Goal: Transaction & Acquisition: Purchase product/service

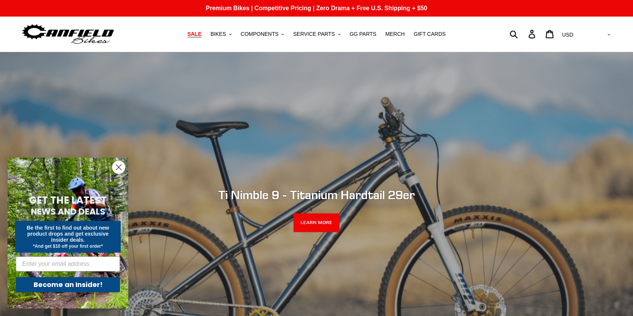
click at [201, 35] on span "SALE" at bounding box center [194, 34] width 14 height 6
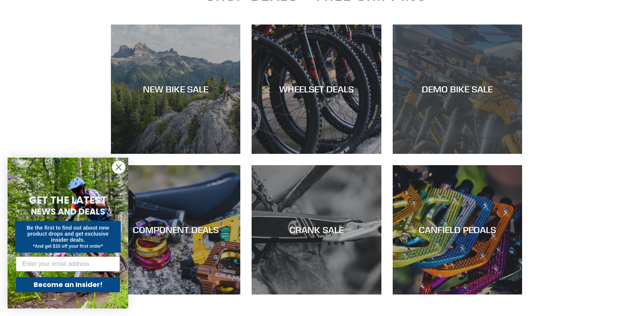
click at [398, 154] on div "DEMO BIKE SALE" at bounding box center [457, 154] width 129 height 0
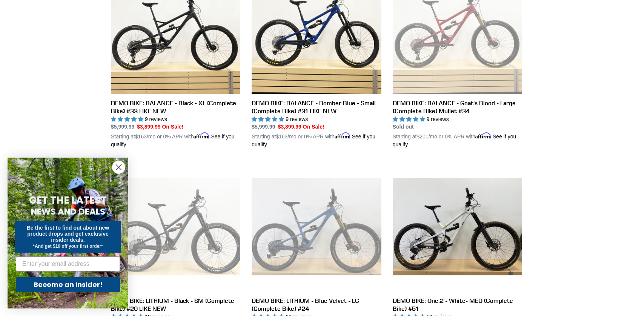
click at [117, 169] on icon "Close dialog" at bounding box center [118, 167] width 5 height 5
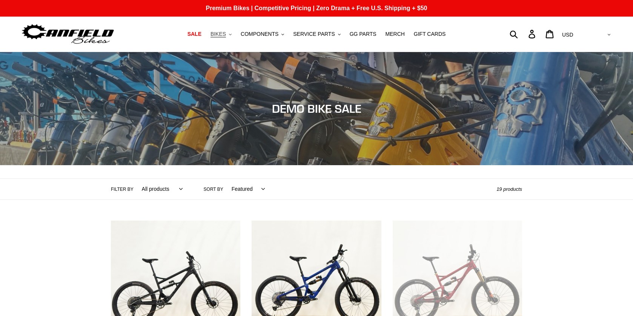
click at [226, 35] on span "BIKES" at bounding box center [217, 34] width 15 height 6
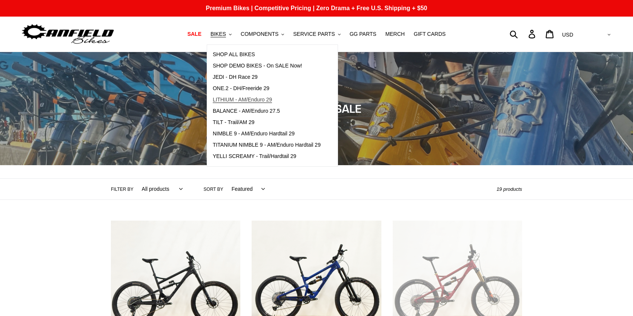
click at [264, 103] on span "LITHIUM - AM/Enduro 29" at bounding box center [242, 100] width 59 height 6
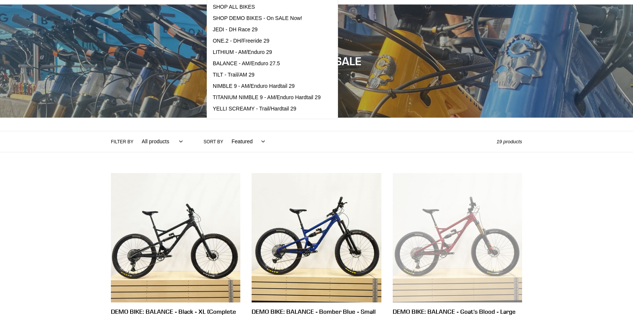
scroll to position [50, 0]
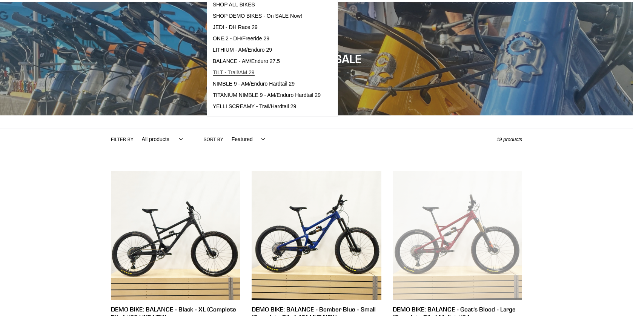
click at [240, 76] on span "TILT - Trail/AM 29" at bounding box center [234, 72] width 42 height 6
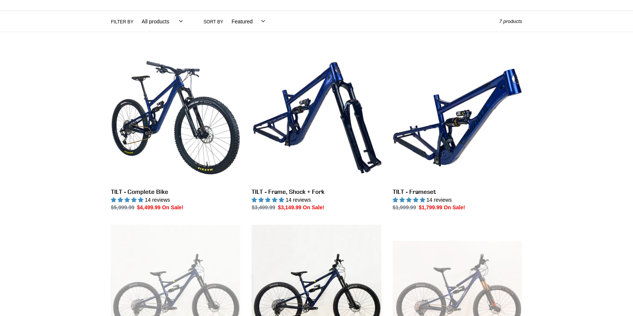
scroll to position [168, 0]
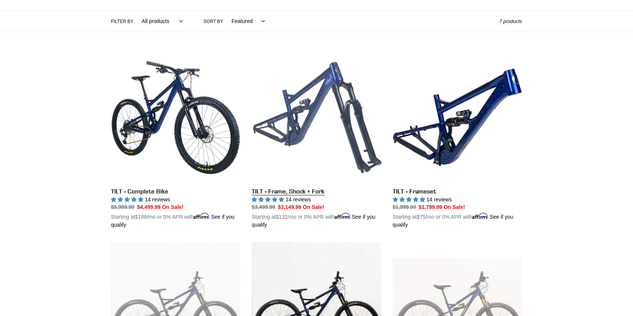
click at [285, 109] on link "TILT - Frame, Shock + Fork" at bounding box center [316, 141] width 129 height 176
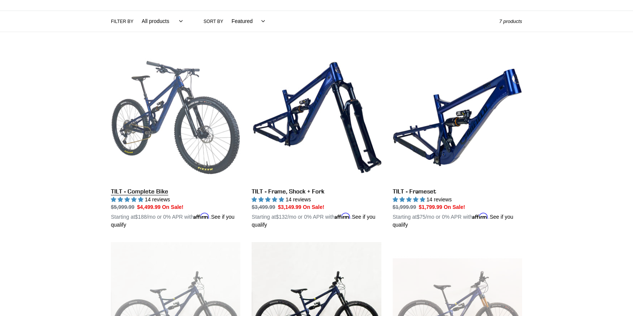
click at [178, 141] on link "TILT - Complete Bike" at bounding box center [175, 141] width 129 height 176
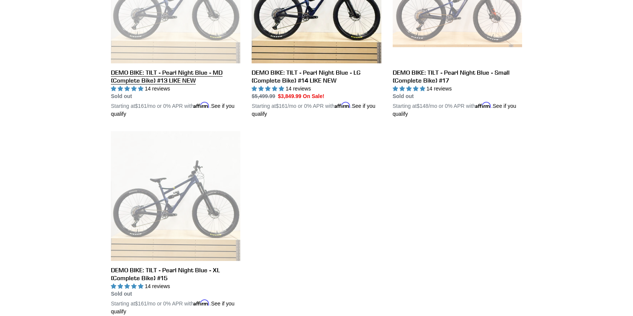
scroll to position [528, 0]
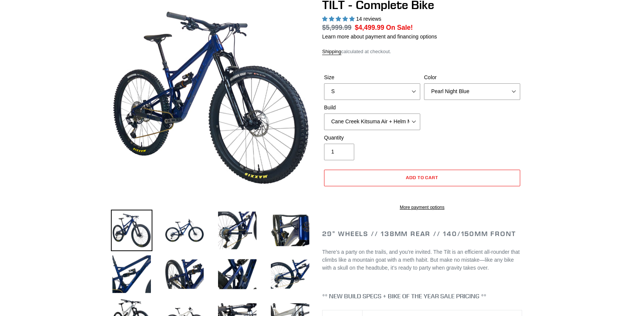
select select "highest-rating"
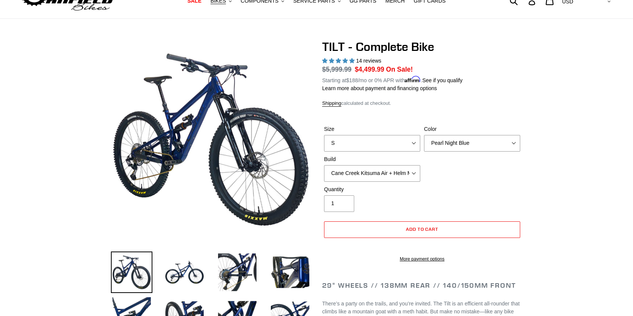
scroll to position [38, 0]
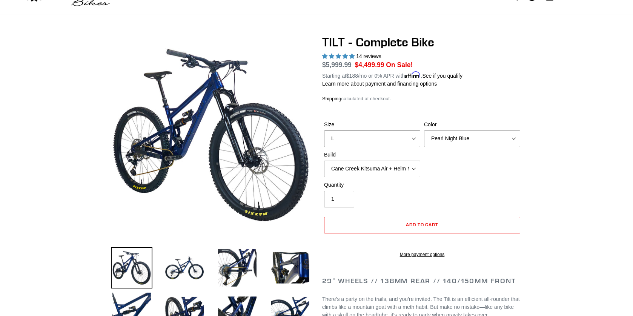
select select "M"
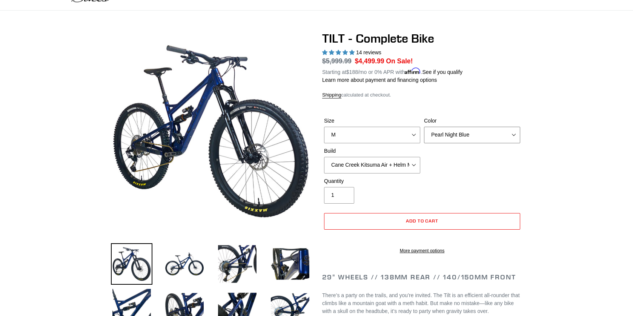
scroll to position [42, 0]
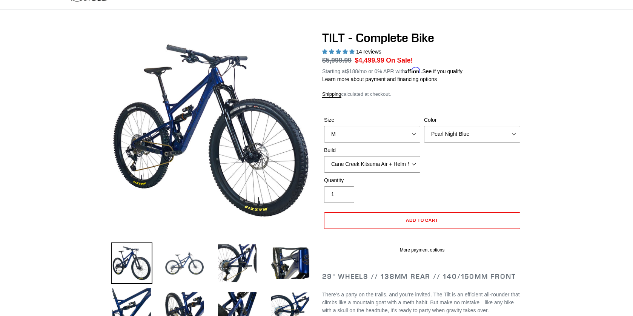
click at [174, 258] on img at bounding box center [184, 262] width 41 height 41
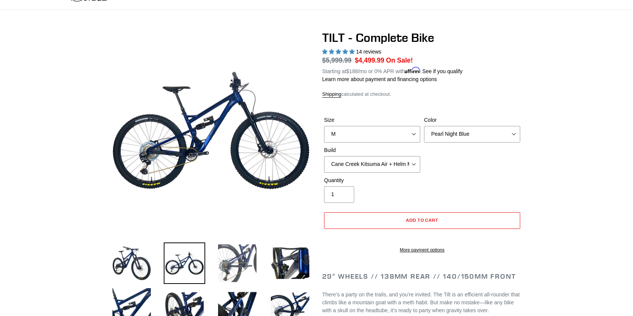
click at [235, 254] on img at bounding box center [236, 262] width 41 height 41
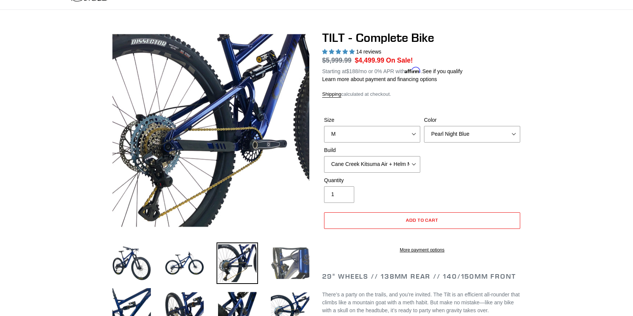
click at [277, 258] on img at bounding box center [289, 262] width 41 height 41
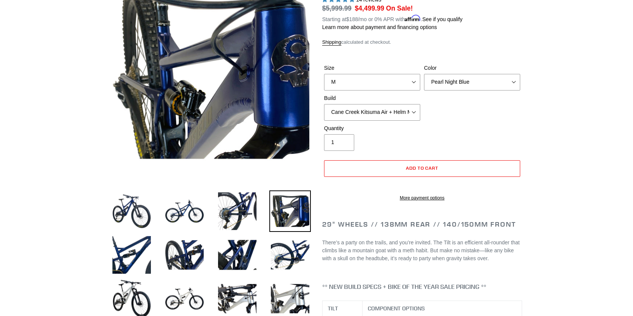
scroll to position [94, 0]
click at [141, 253] on img at bounding box center [131, 254] width 41 height 41
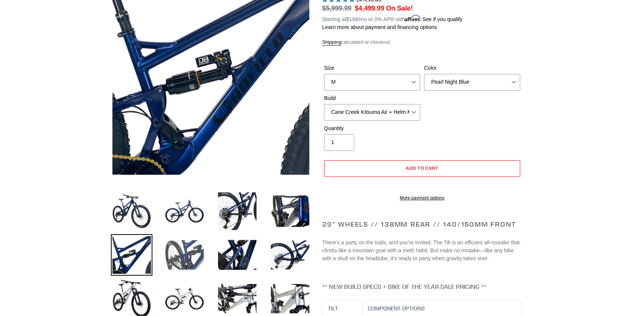
click at [193, 264] on img at bounding box center [184, 254] width 41 height 41
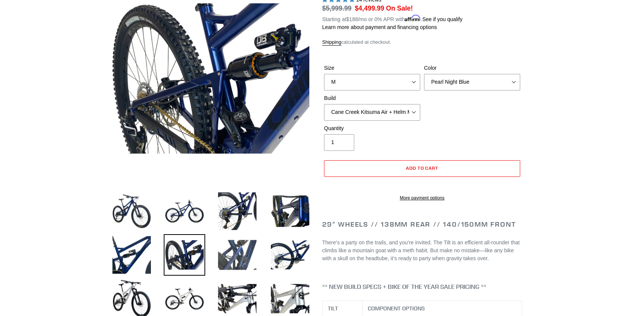
click at [245, 255] on img at bounding box center [236, 254] width 41 height 41
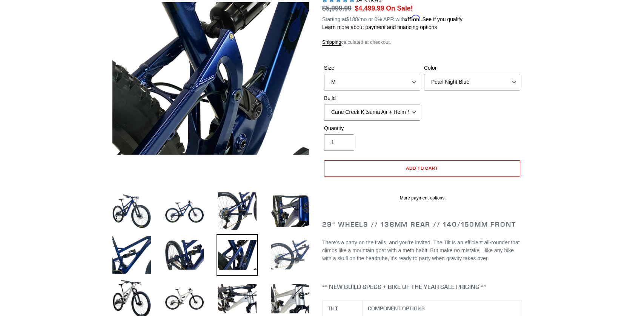
click at [297, 247] on img at bounding box center [289, 254] width 41 height 41
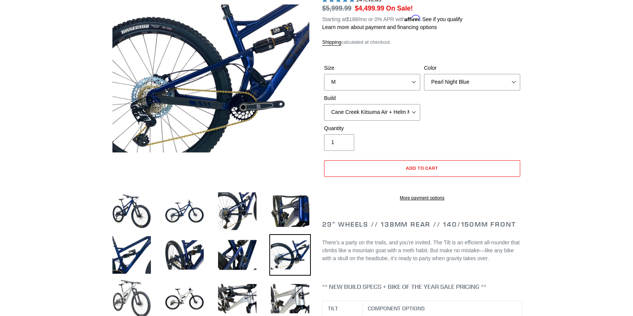
click at [132, 298] on img at bounding box center [131, 298] width 41 height 41
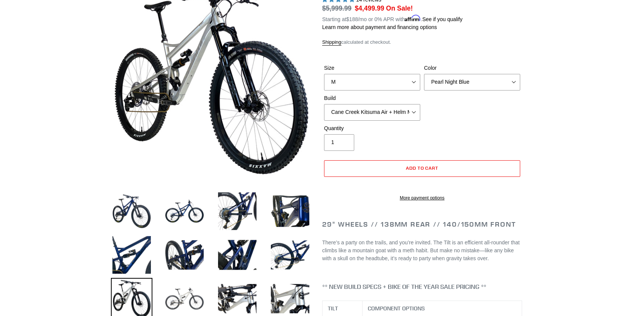
click at [177, 297] on img at bounding box center [184, 298] width 41 height 41
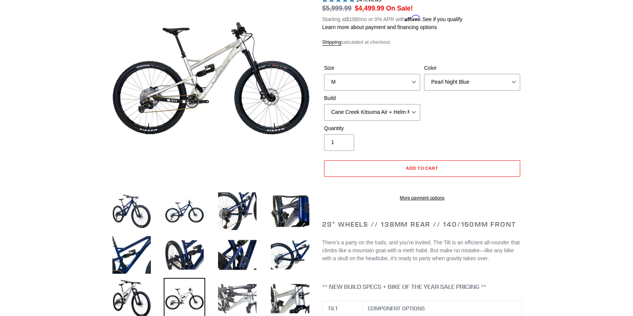
click at [247, 290] on img at bounding box center [236, 298] width 41 height 41
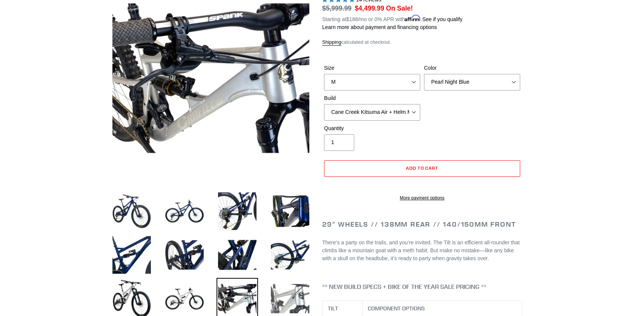
click at [289, 303] on img at bounding box center [289, 298] width 41 height 41
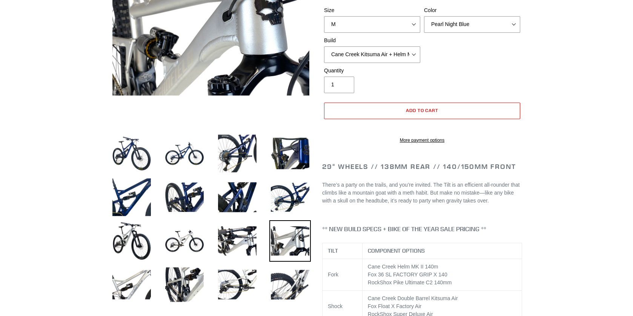
scroll to position [176, 0]
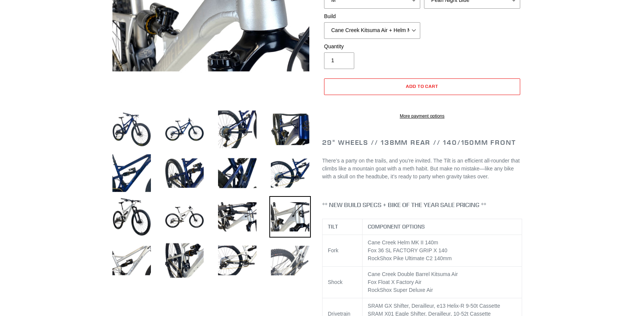
click at [282, 264] on img at bounding box center [289, 260] width 41 height 41
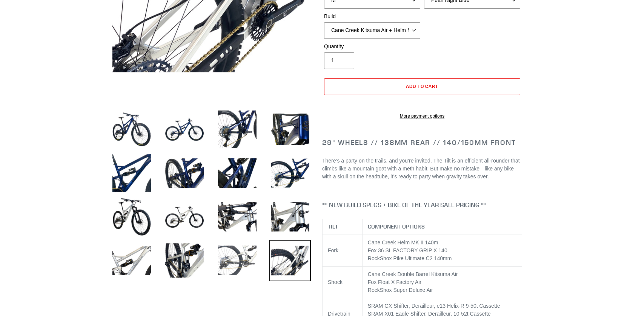
click at [254, 259] on img at bounding box center [236, 260] width 41 height 41
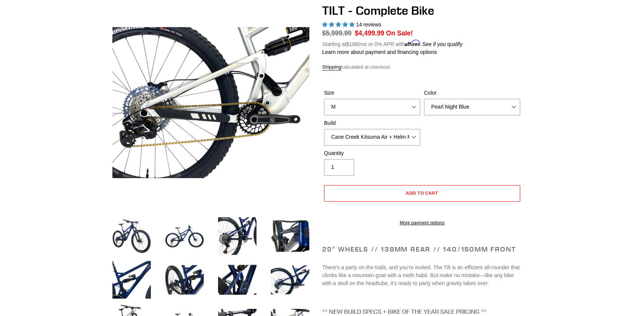
scroll to position [70, 0]
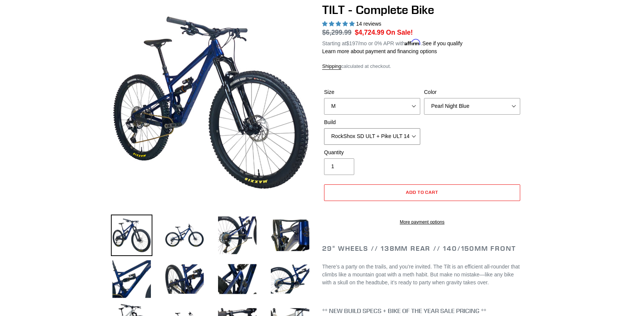
select select "Fox Float X + 36 SL Factory Grip X 140 + Shimano XT"
select select "Pearl Night Blue"
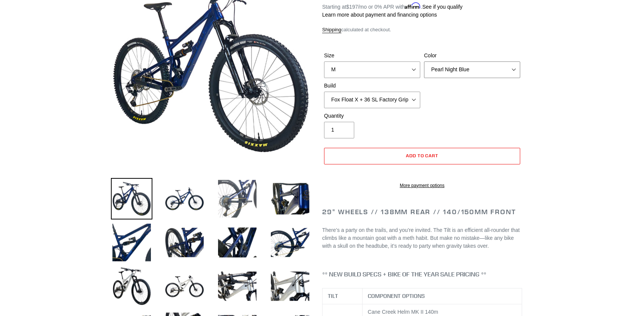
scroll to position [107, 0]
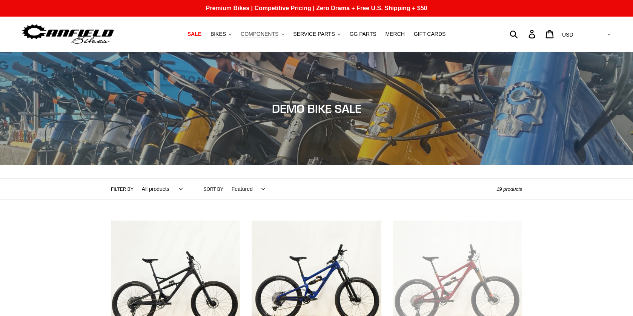
click at [274, 33] on span "COMPONENTS" at bounding box center [260, 34] width 38 height 6
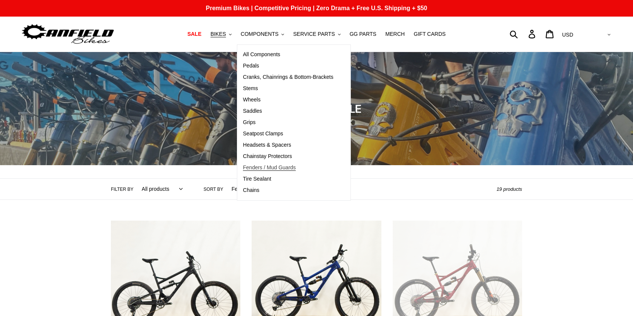
click at [273, 170] on span "Fenders / Mud Guards" at bounding box center [269, 167] width 53 height 6
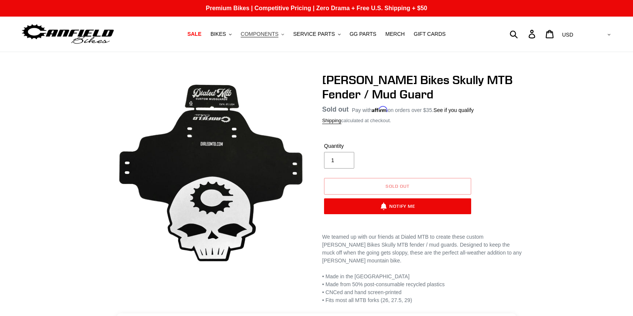
click at [250, 33] on span "COMPONENTS" at bounding box center [260, 34] width 38 height 6
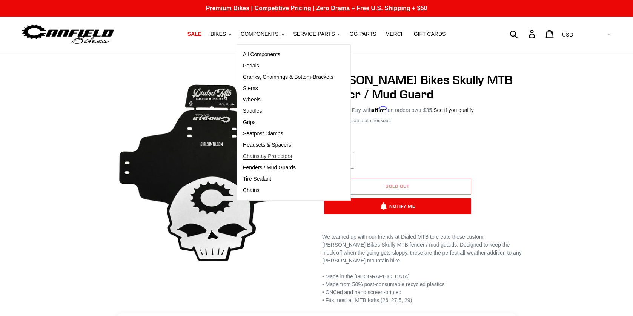
click at [272, 153] on span "Chainstay Protectors" at bounding box center [267, 156] width 49 height 6
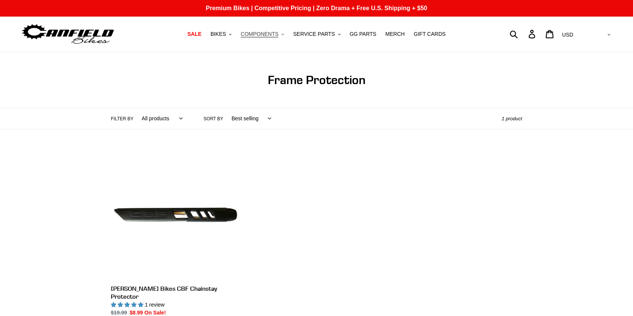
click at [254, 33] on span "COMPONENTS" at bounding box center [260, 34] width 38 height 6
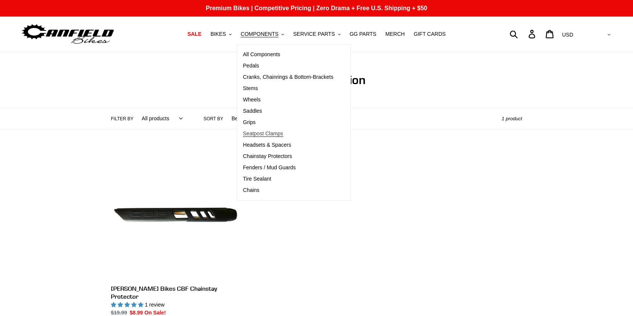
click at [259, 135] on span "Seatpost Clamps" at bounding box center [263, 133] width 40 height 6
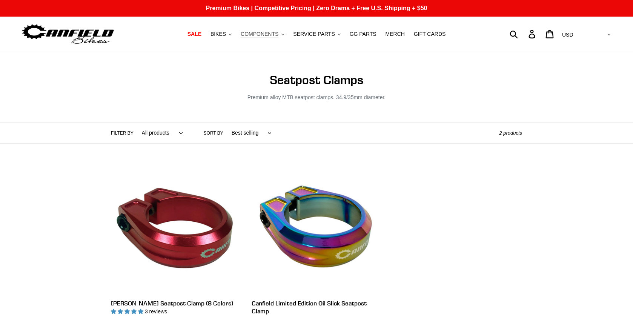
click at [268, 33] on span "COMPONENTS" at bounding box center [260, 34] width 38 height 6
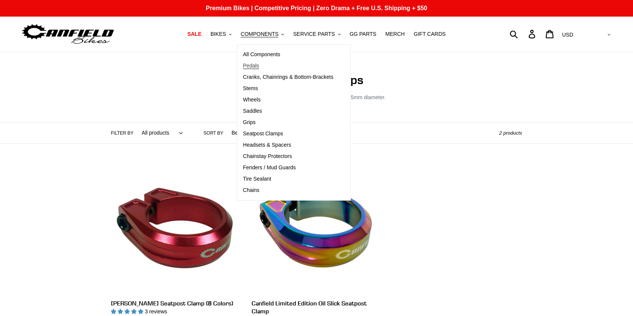
click at [258, 70] on link "Pedals" at bounding box center [288, 65] width 102 height 11
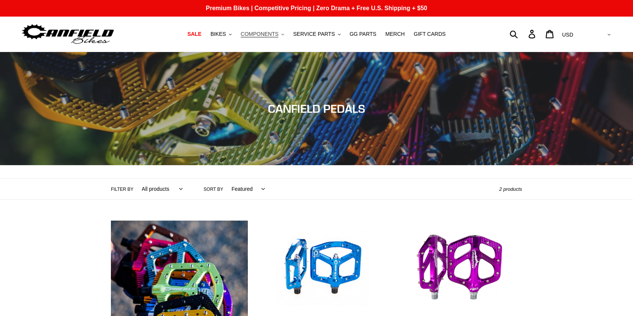
click at [263, 37] on span "COMPONENTS" at bounding box center [260, 34] width 38 height 6
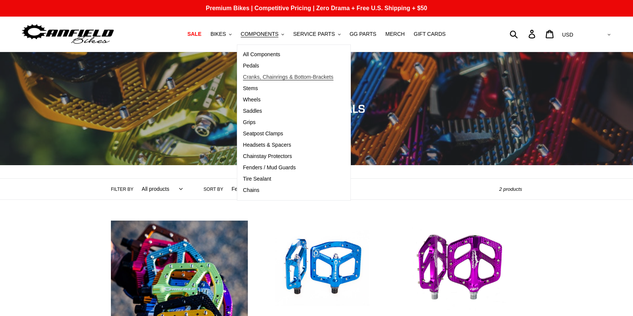
click at [268, 77] on span "Cranks, Chainrings & Bottom-Brackets" at bounding box center [288, 77] width 90 height 6
click at [256, 86] on span "Stems" at bounding box center [250, 88] width 15 height 6
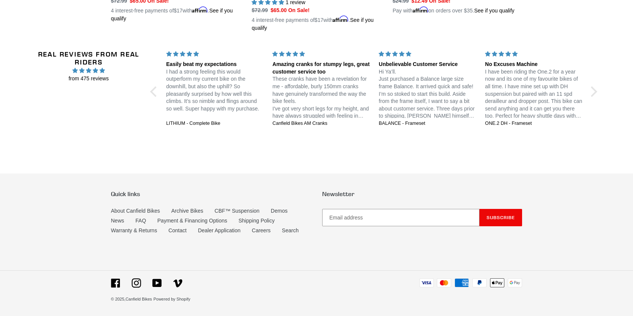
scroll to position [758, 0]
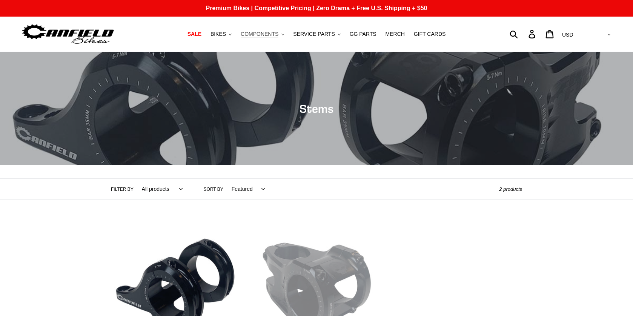
click at [262, 35] on span "COMPONENTS" at bounding box center [260, 34] width 38 height 6
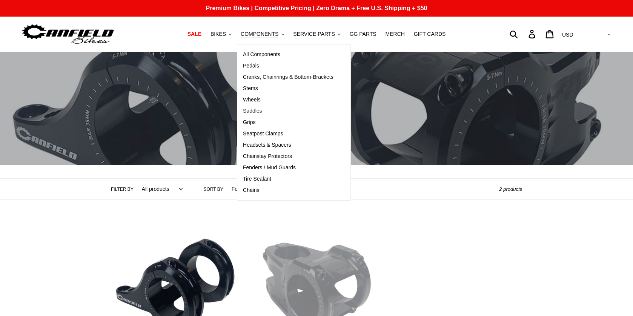
click at [256, 114] on span "Saddles" at bounding box center [252, 111] width 19 height 6
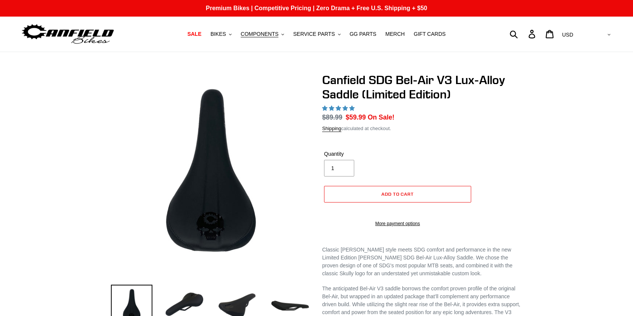
scroll to position [38, 0]
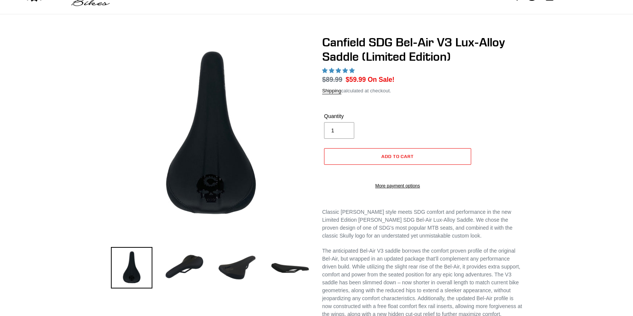
select select "highest-rating"
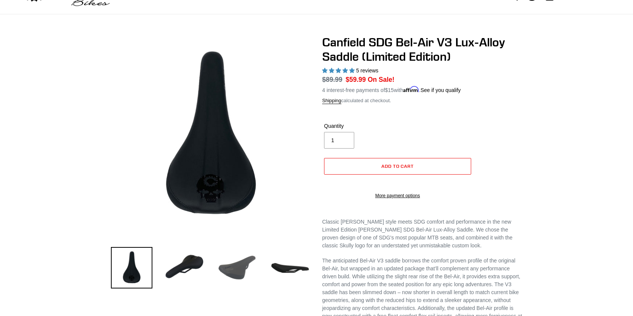
click at [232, 268] on img at bounding box center [236, 267] width 41 height 41
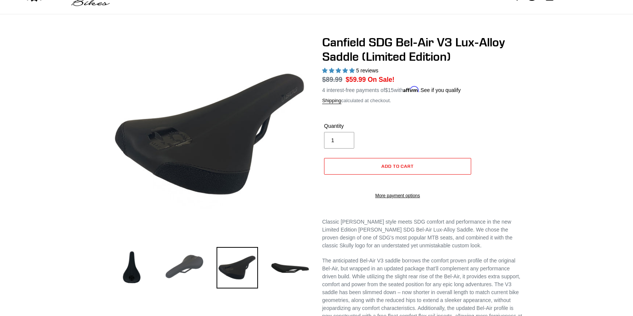
click at [198, 266] on img at bounding box center [184, 267] width 41 height 41
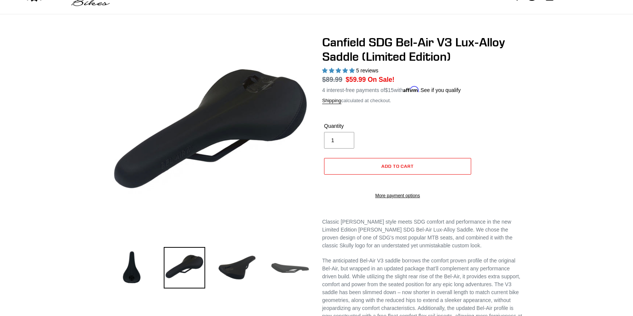
click at [302, 261] on img at bounding box center [289, 267] width 41 height 41
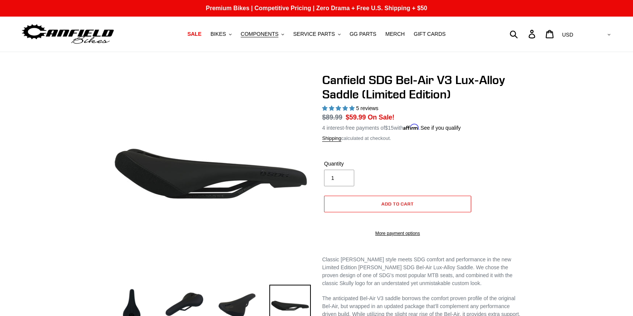
scroll to position [0, 0]
click at [220, 32] on span "BIKES" at bounding box center [217, 34] width 15 height 6
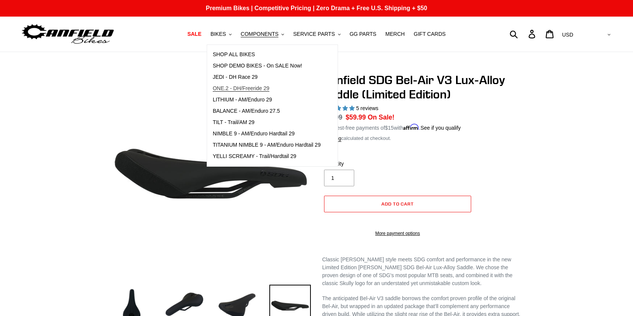
click at [235, 88] on span "ONE.2 - DH/Freeride 29" at bounding box center [241, 88] width 57 height 6
